Goal: Task Accomplishment & Management: Complete application form

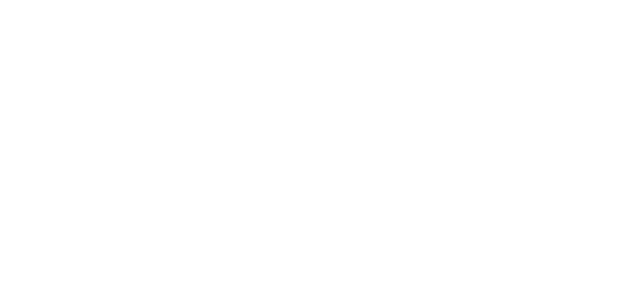
click at [149, 0] on html at bounding box center [314, 0] width 628 height 0
drag, startPoint x: 125, startPoint y: 75, endPoint x: 123, endPoint y: 70, distance: 5.0
click at [125, 0] on html at bounding box center [314, 0] width 628 height 0
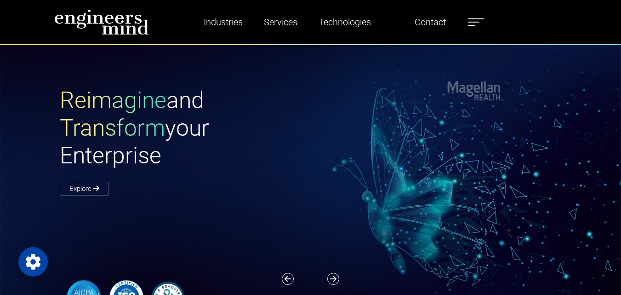
click at [102, 111] on span "Reimagine" at bounding box center [113, 100] width 107 height 27
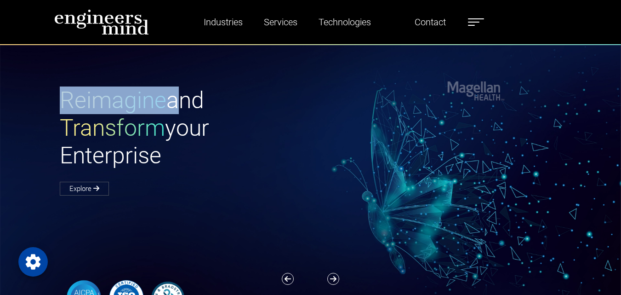
click at [102, 111] on span "Reimagine" at bounding box center [113, 100] width 107 height 27
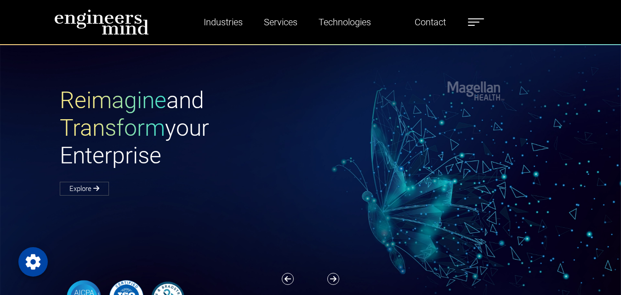
click at [148, 126] on span "Transform" at bounding box center [112, 128] width 105 height 27
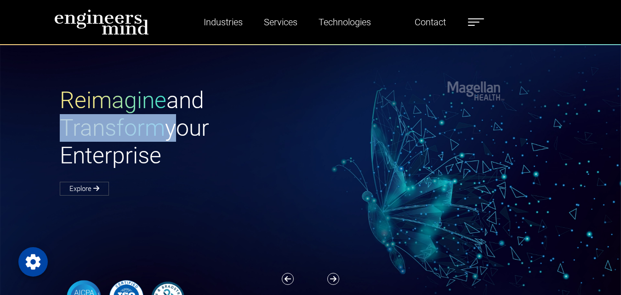
click at [148, 126] on span "Transform" at bounding box center [112, 128] width 105 height 27
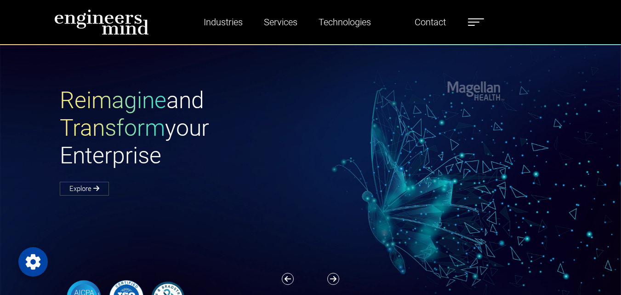
click at [131, 105] on span "Reimagine" at bounding box center [113, 100] width 107 height 27
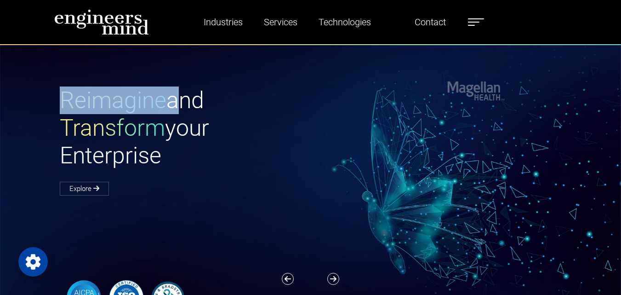
click at [131, 105] on span "Reimagine" at bounding box center [113, 100] width 107 height 27
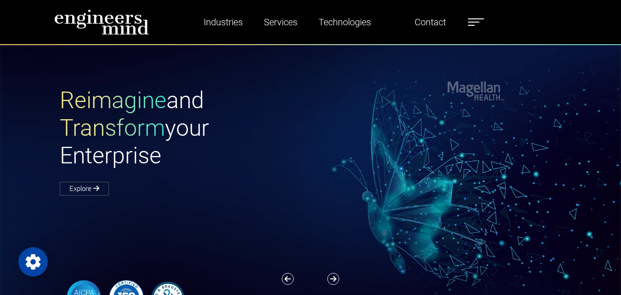
click at [120, 127] on span "Transform" at bounding box center [112, 128] width 105 height 27
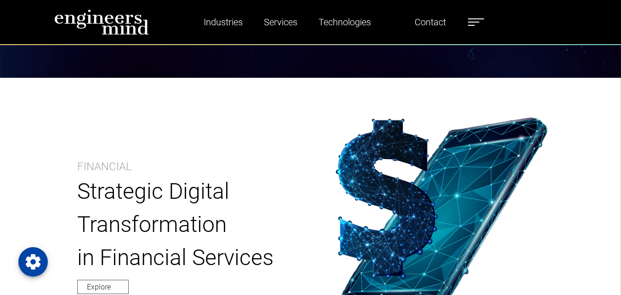
scroll to position [368, 0]
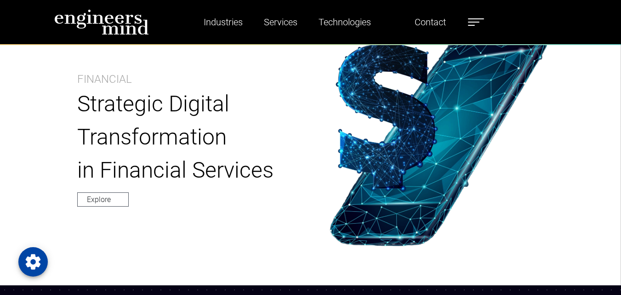
click at [482, 34] on div "Industries Financial Services Healthcare Manufacturing Services Digital Transfo…" at bounding box center [319, 22] width 340 height 26
click at [479, 22] on span at bounding box center [473, 22] width 11 height 1
click at [479, 22] on label at bounding box center [476, 22] width 16 height 12
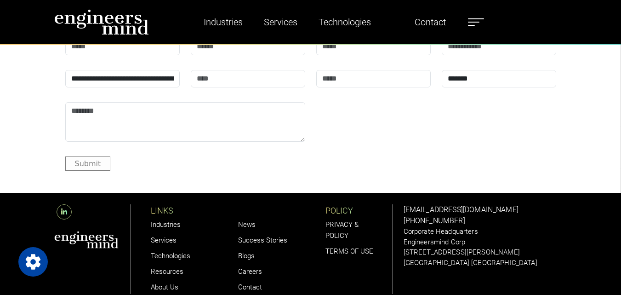
scroll to position [2794, 0]
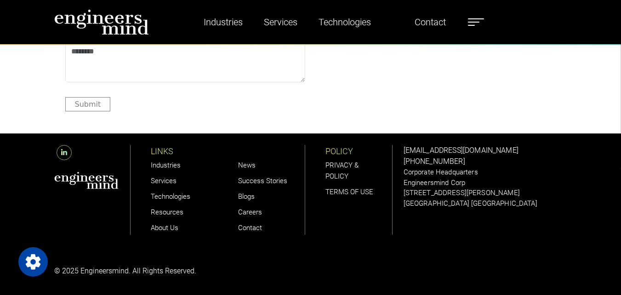
click at [257, 213] on link "Careers" at bounding box center [250, 212] width 24 height 8
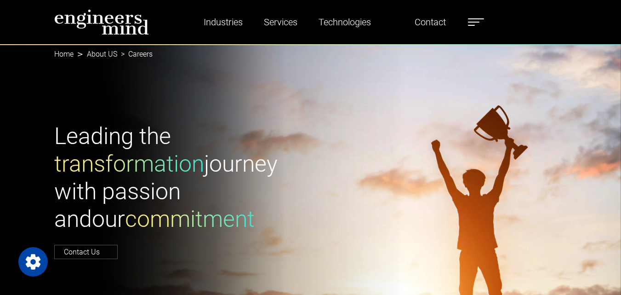
click at [170, 23] on div "Industries Financial Services Healthcare Manufacturing Services Digital Transfo…" at bounding box center [319, 22] width 340 height 26
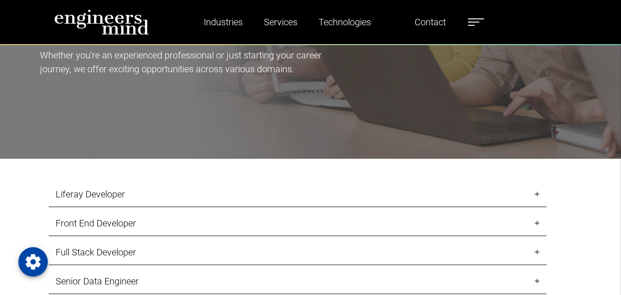
scroll to position [920, 0]
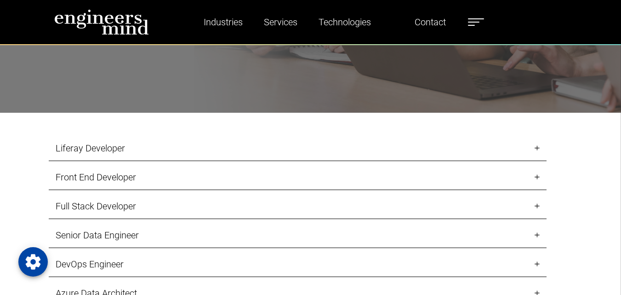
click at [102, 181] on link "Front End Developer" at bounding box center [298, 177] width 498 height 25
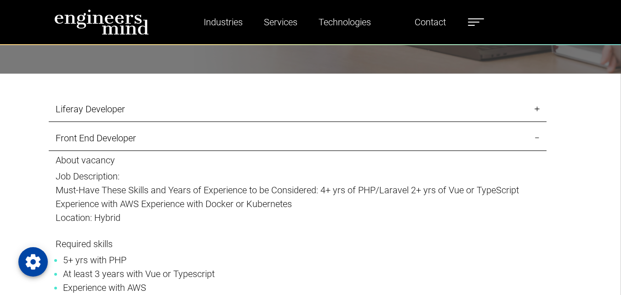
scroll to position [966, 0]
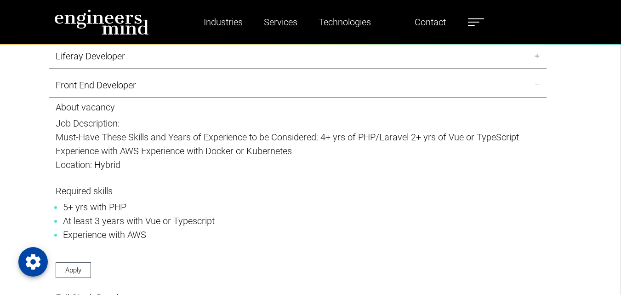
click at [383, 136] on p "Must-Have These Skills and Years of Experience to be Considered: 4+ yrs of PHP/…" at bounding box center [298, 144] width 484 height 28
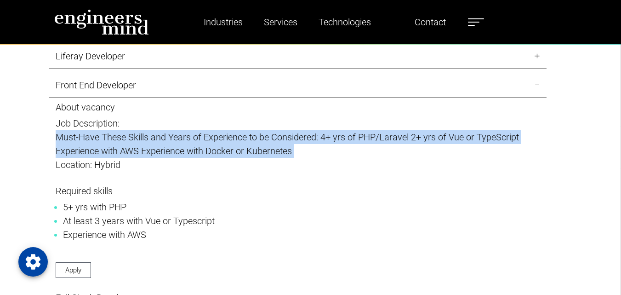
click at [383, 136] on p "Must-Have These Skills and Years of Experience to be Considered: 4+ yrs of PHP/…" at bounding box center [298, 144] width 484 height 28
click at [113, 156] on p "Must-Have These Skills and Years of Experience to be Considered: 4+ yrs of PHP/…" at bounding box center [298, 144] width 484 height 28
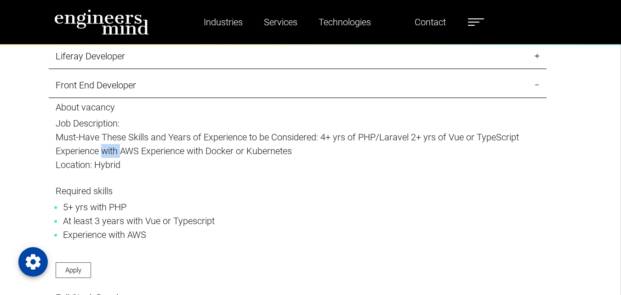
click at [113, 156] on p "Must-Have These Skills and Years of Experience to be Considered: 4+ yrs of PHP/…" at bounding box center [298, 144] width 484 height 28
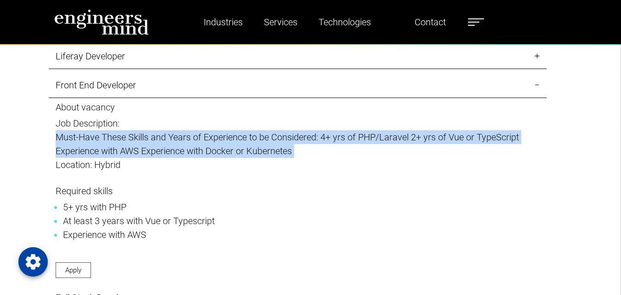
click at [113, 156] on p "Must-Have These Skills and Years of Experience to be Considered: 4+ yrs of PHP/…" at bounding box center [298, 144] width 484 height 28
click at [187, 154] on p "Must-Have These Skills and Years of Experience to be Considered: 4+ yrs of PHP/…" at bounding box center [298, 144] width 484 height 28
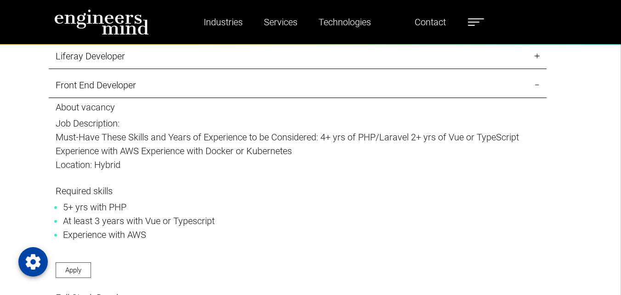
click at [104, 89] on link "Front End Developer" at bounding box center [298, 85] width 498 height 25
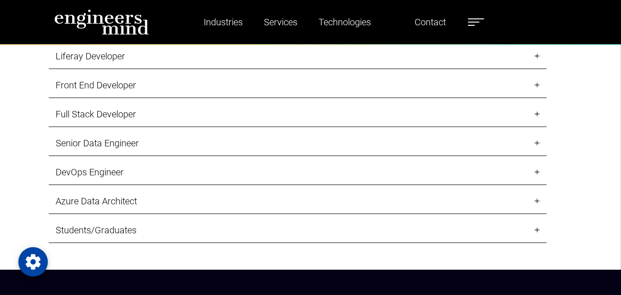
click at [76, 51] on link "Liferay Developer" at bounding box center [298, 56] width 498 height 25
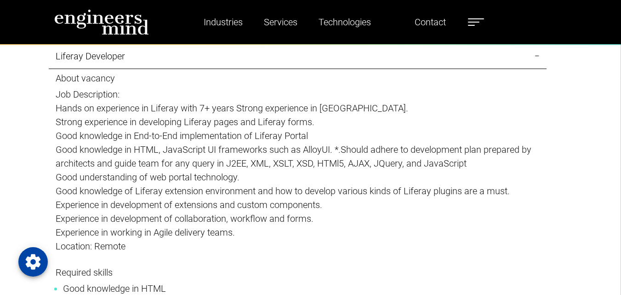
click at [80, 54] on link "Liferay Developer" at bounding box center [298, 56] width 498 height 25
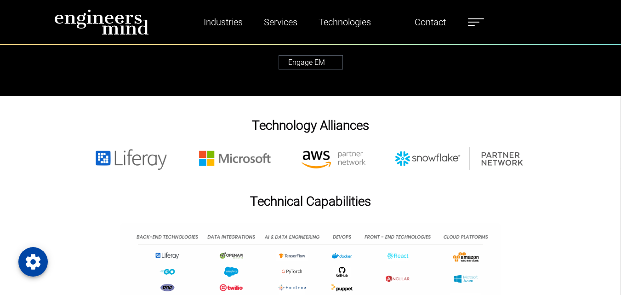
scroll to position [2759, 0]
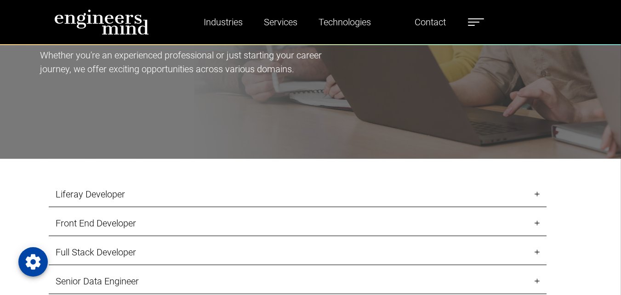
click at [100, 199] on link "Liferay Developer" at bounding box center [298, 194] width 498 height 25
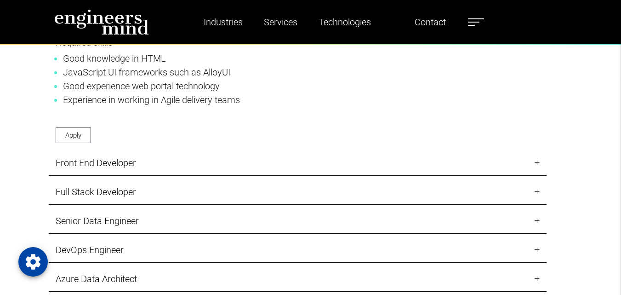
click at [86, 168] on link "Front End Developer" at bounding box center [298, 162] width 498 height 25
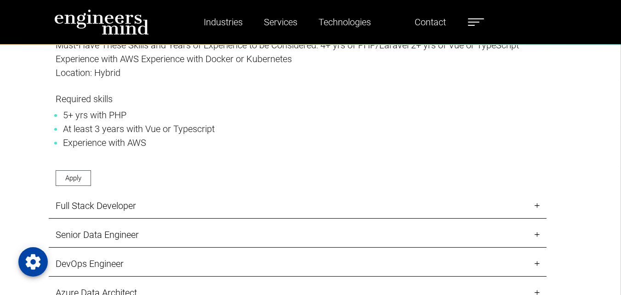
scroll to position [1012, 0]
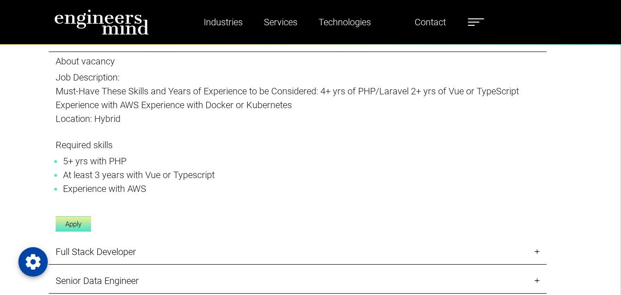
click at [74, 223] on link "Apply" at bounding box center [73, 224] width 35 height 16
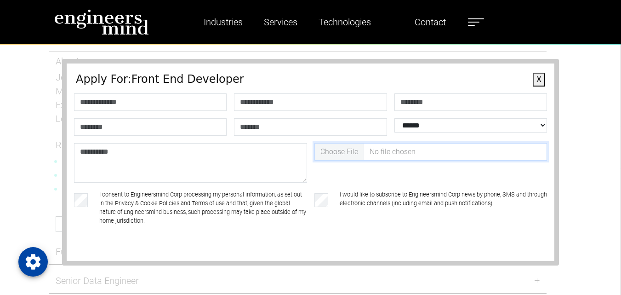
click at [404, 160] on input "file" at bounding box center [431, 151] width 233 height 17
click at [539, 82] on div "**********" at bounding box center [310, 162] width 497 height 206
